Goal: Check status

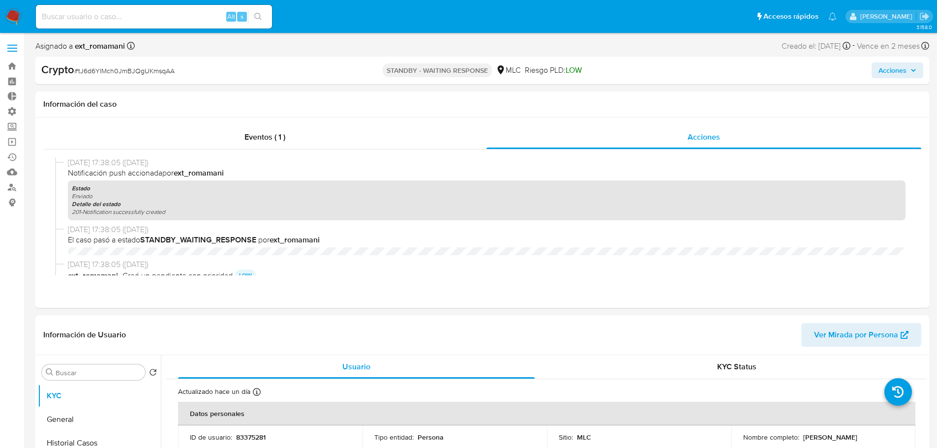
select select "10"
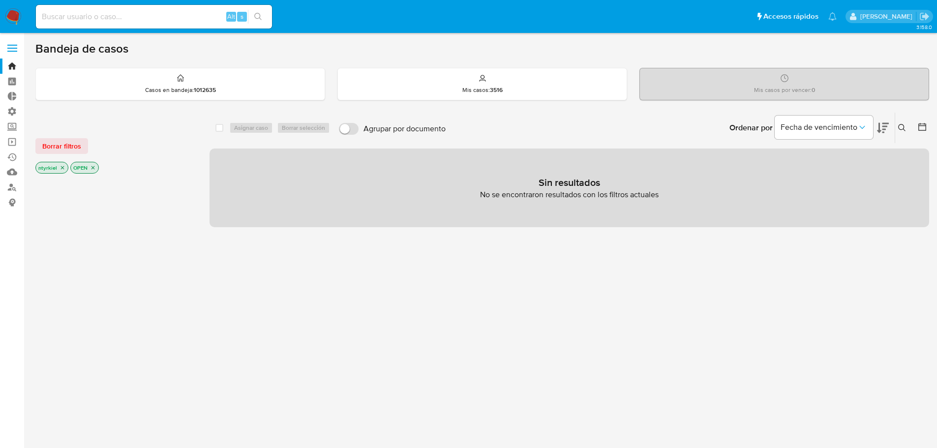
click at [6, 41] on label at bounding box center [12, 48] width 25 height 21
click at [0, 0] on input "checkbox" at bounding box center [0, 0] width 0 height 0
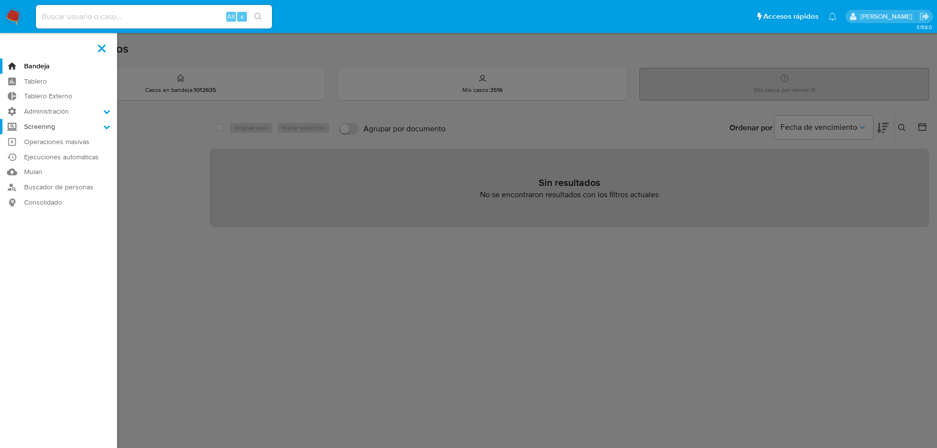
click at [57, 130] on label "Screening" at bounding box center [58, 126] width 117 height 15
click at [0, 0] on input "Screening" at bounding box center [0, 0] width 0 height 0
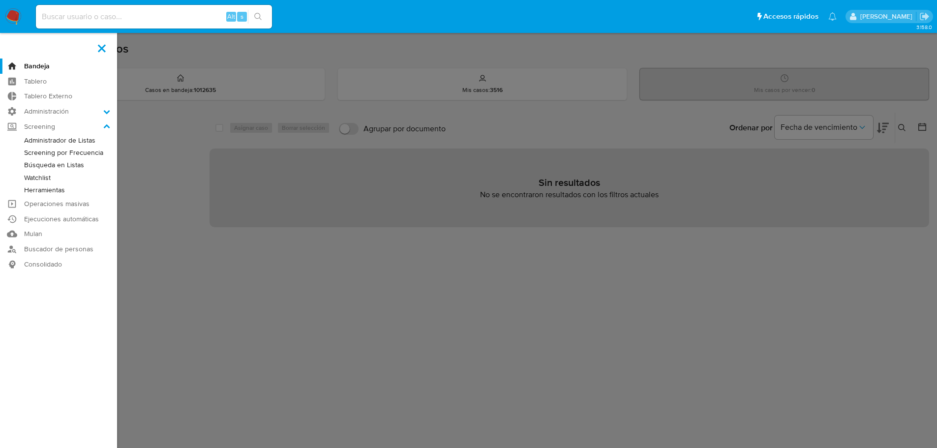
click at [55, 166] on link "Búsqueda en Listas" at bounding box center [58, 165] width 117 height 12
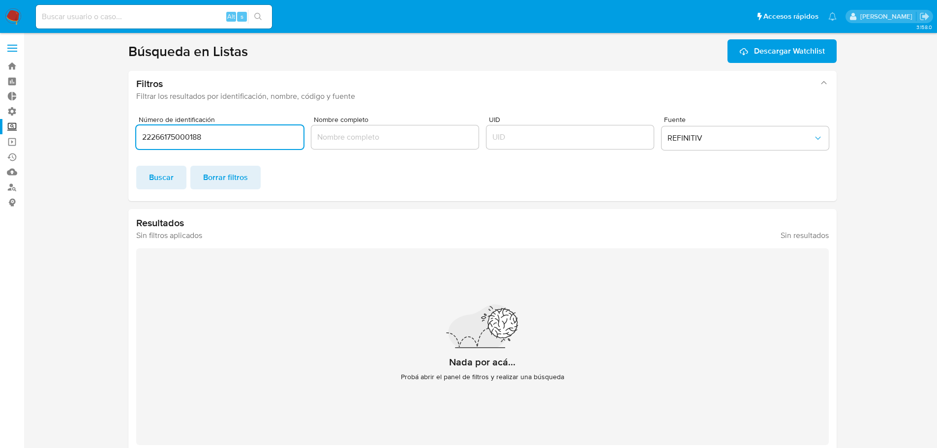
drag, startPoint x: 219, startPoint y: 136, endPoint x: 98, endPoint y: 139, distance: 121.6
click at [98, 139] on section at bounding box center [482, 246] width 894 height 414
click at [159, 181] on span "Buscar" at bounding box center [161, 178] width 25 height 22
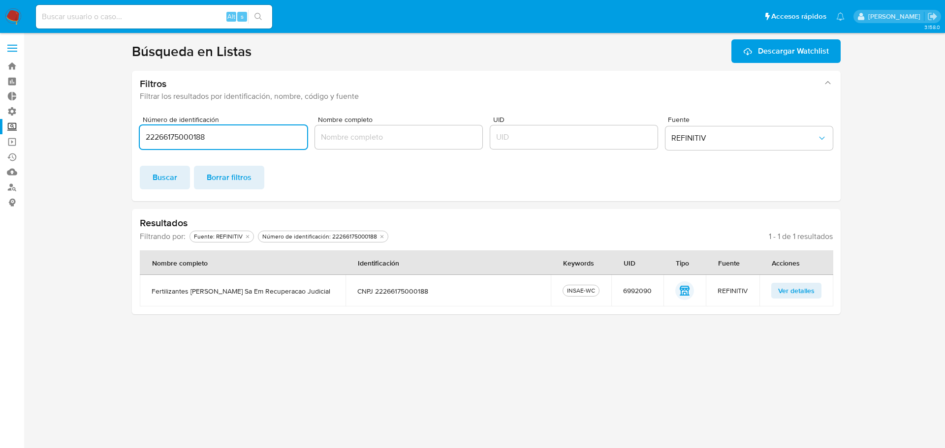
drag, startPoint x: 243, startPoint y: 137, endPoint x: 73, endPoint y: 139, distance: 169.3
click at [73, 139] on section at bounding box center [486, 176] width 902 height 275
click at [701, 144] on button "REFINITIV" at bounding box center [748, 138] width 167 height 24
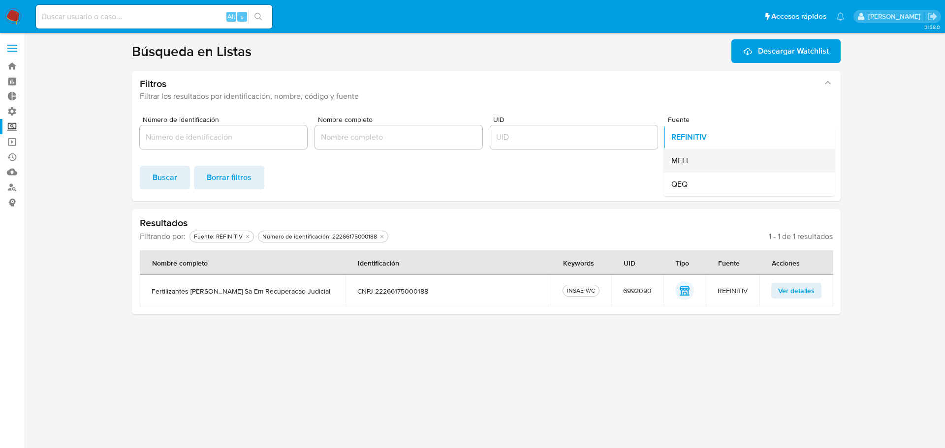
click at [698, 156] on div "MELI" at bounding box center [746, 161] width 150 height 24
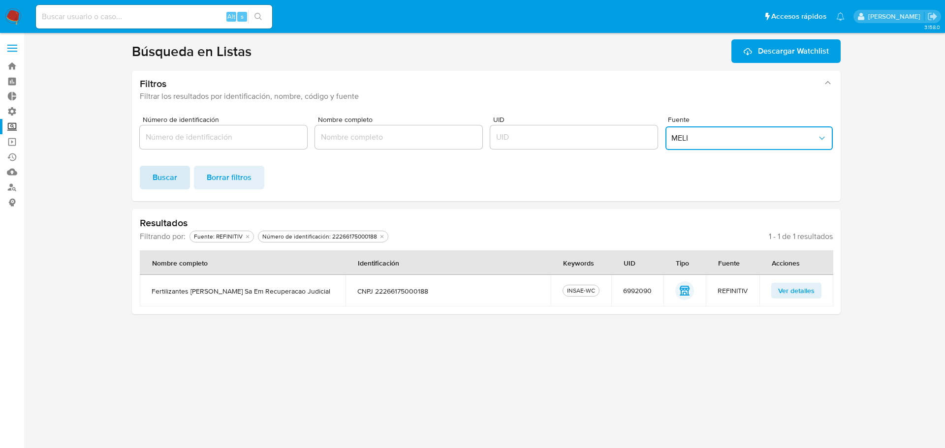
click at [158, 179] on span "Buscar" at bounding box center [165, 178] width 25 height 22
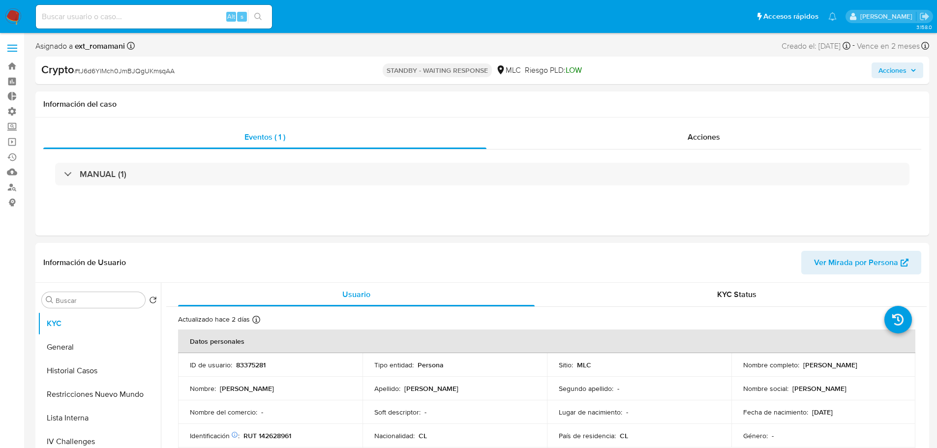
select select "10"
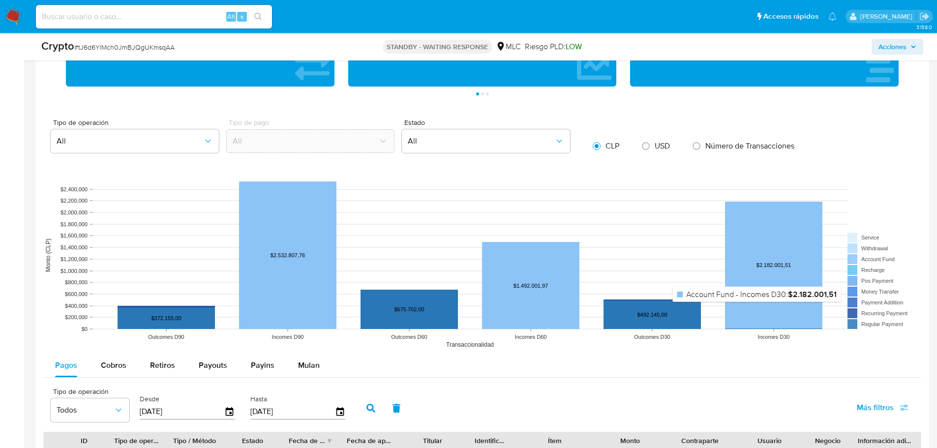
scroll to position [443, 0]
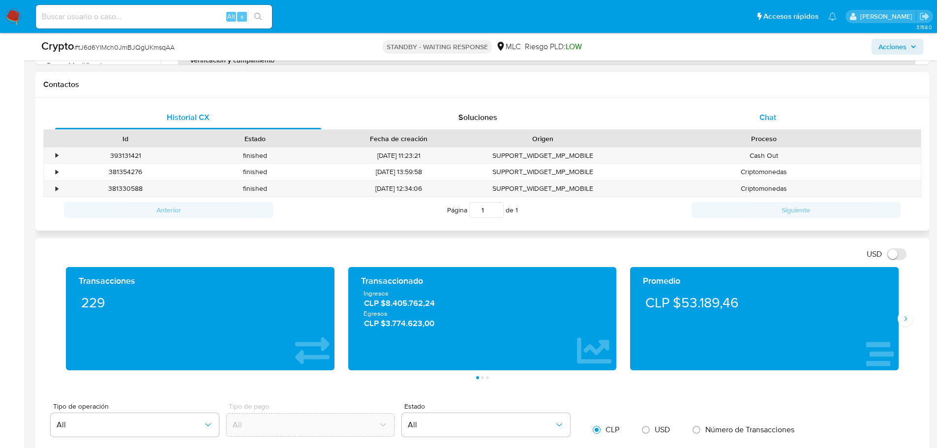
click at [769, 116] on span "Chat" at bounding box center [768, 117] width 17 height 11
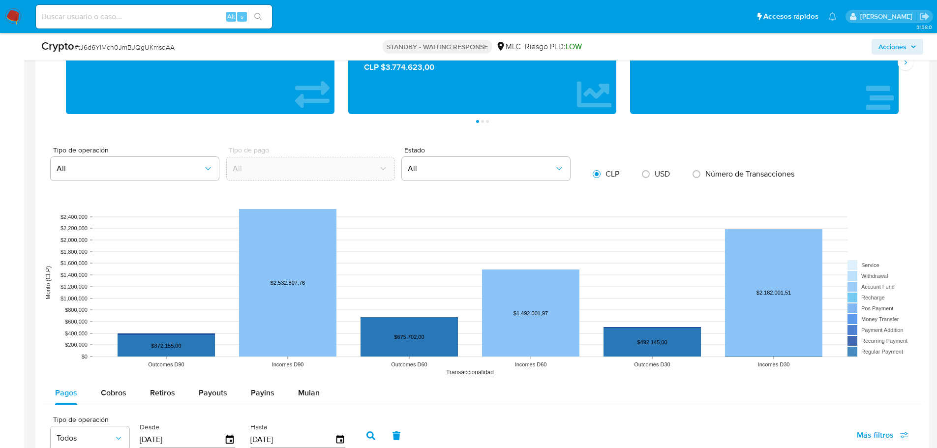
scroll to position [1033, 0]
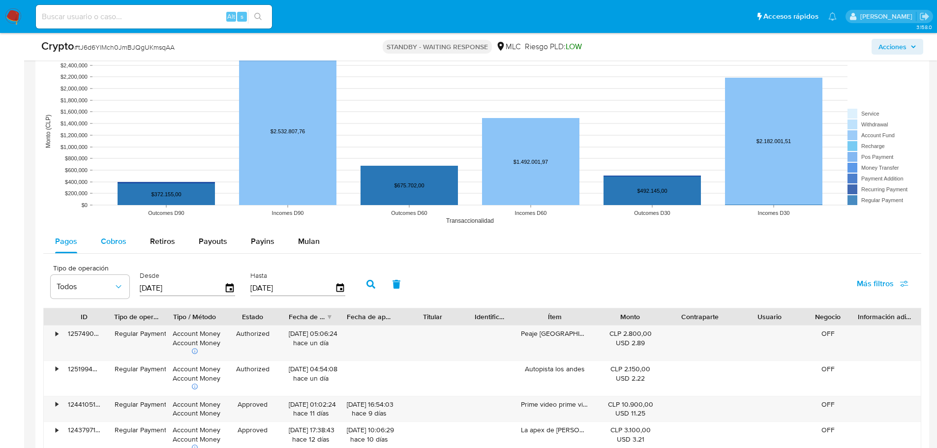
click at [120, 238] on span "Cobros" at bounding box center [114, 241] width 26 height 11
select select "10"
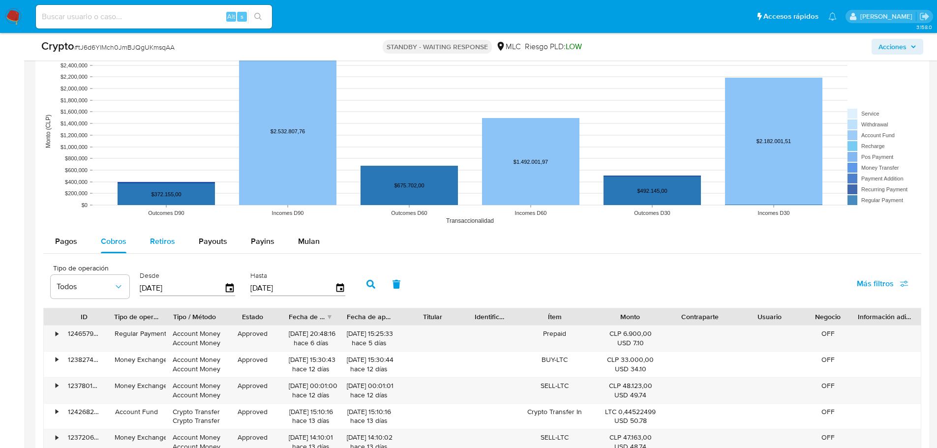
click at [160, 244] on span "Retiros" at bounding box center [162, 241] width 25 height 11
select select "10"
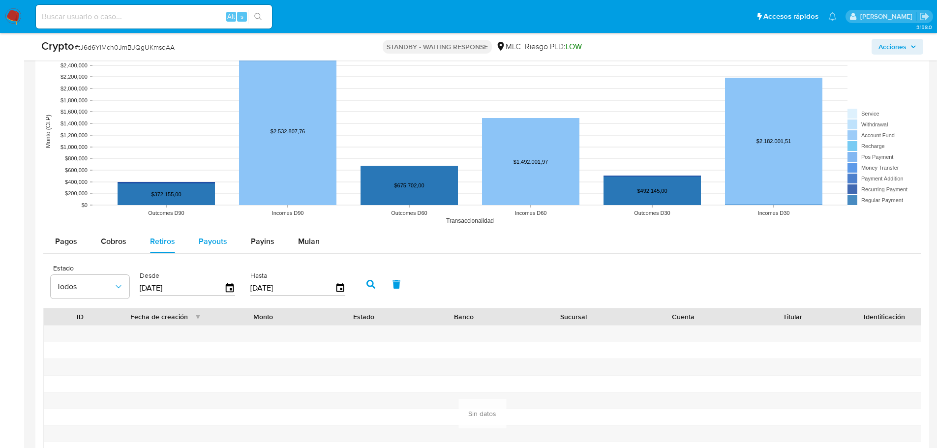
click at [217, 244] on span "Payouts" at bounding box center [213, 241] width 29 height 11
select select "10"
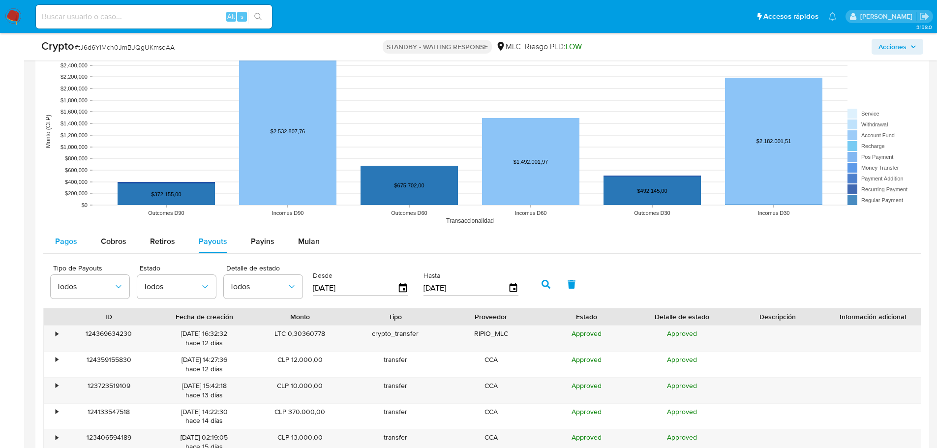
click at [70, 239] on span "Pagos" at bounding box center [66, 241] width 22 height 11
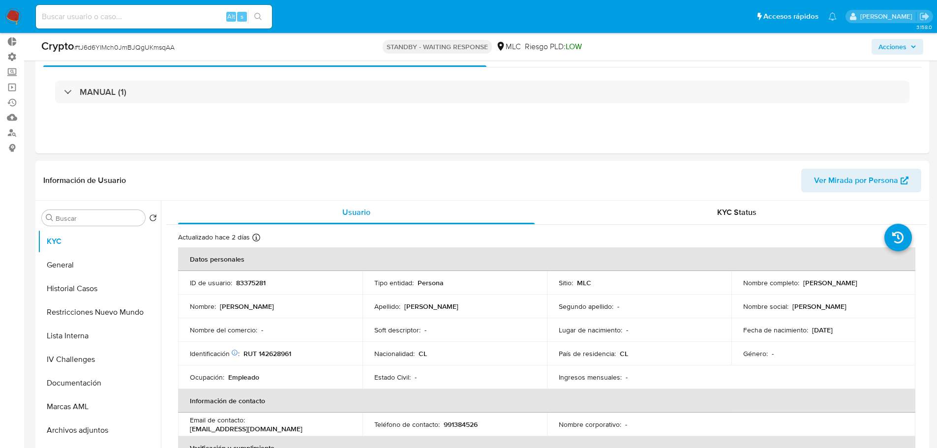
scroll to position [0, 0]
